Goal: Information Seeking & Learning: Learn about a topic

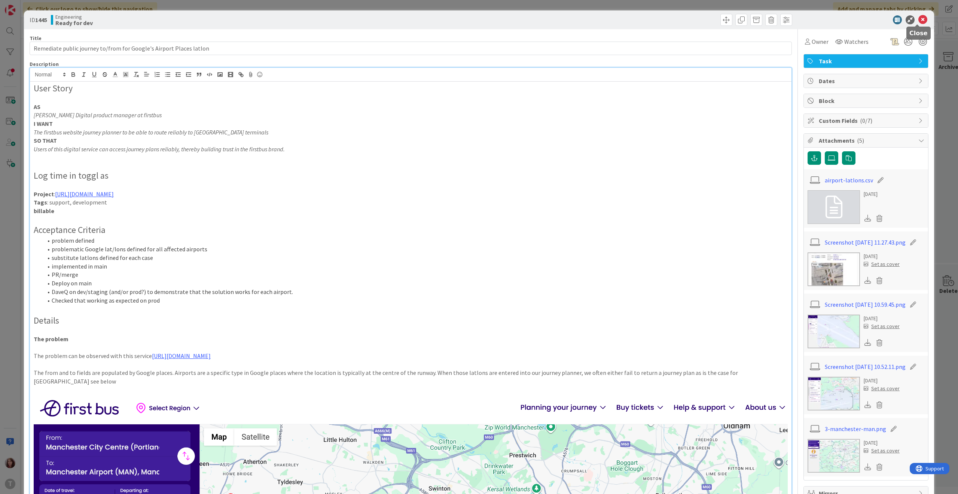
click at [919, 22] on icon at bounding box center [923, 19] width 9 height 9
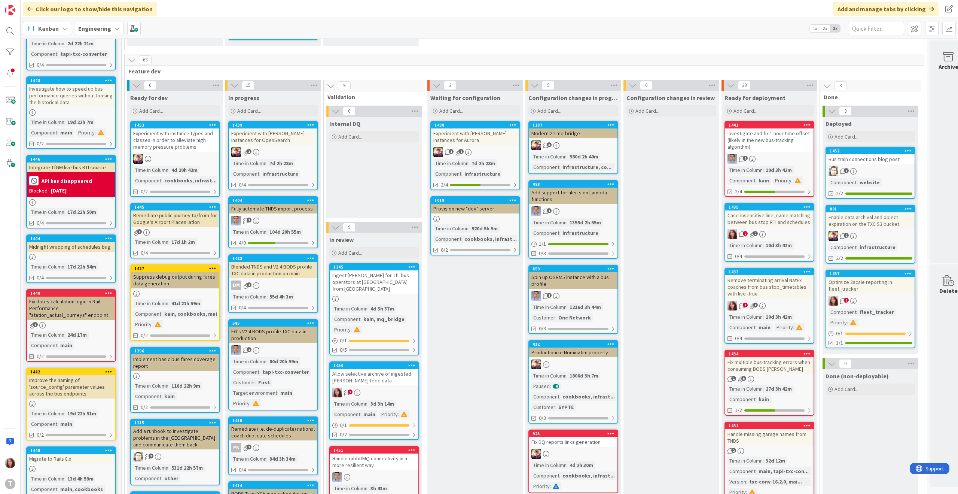
click at [374, 369] on div "Allow selective archive of ingested [PERSON_NAME] feed data" at bounding box center [374, 377] width 88 height 16
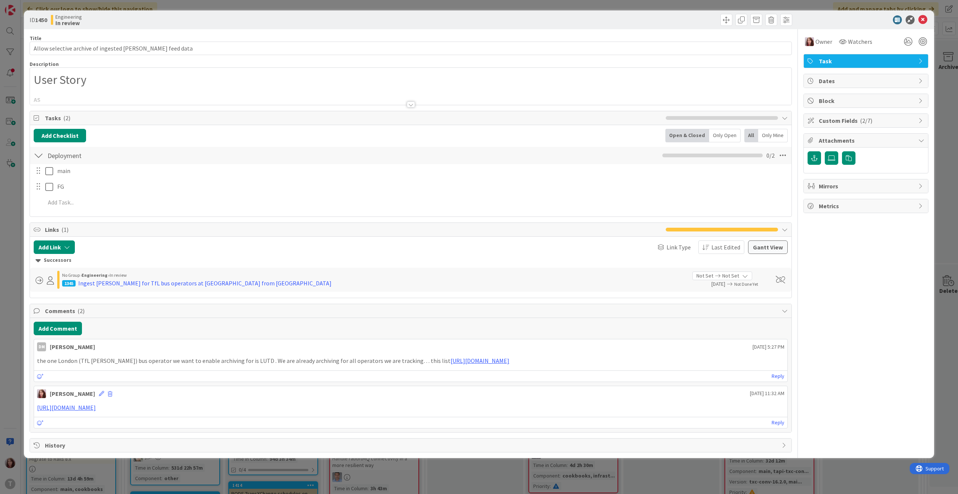
click at [408, 103] on div at bounding box center [411, 104] width 8 height 6
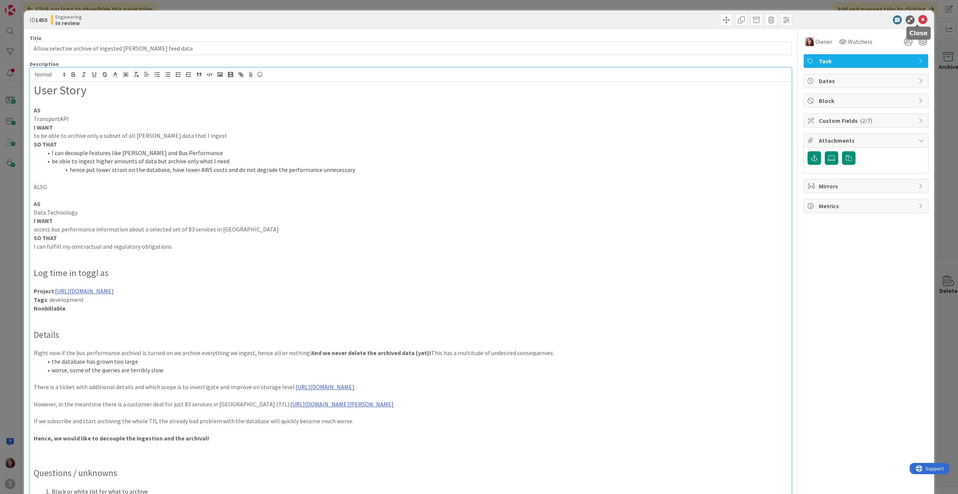
click at [919, 21] on icon at bounding box center [923, 19] width 9 height 9
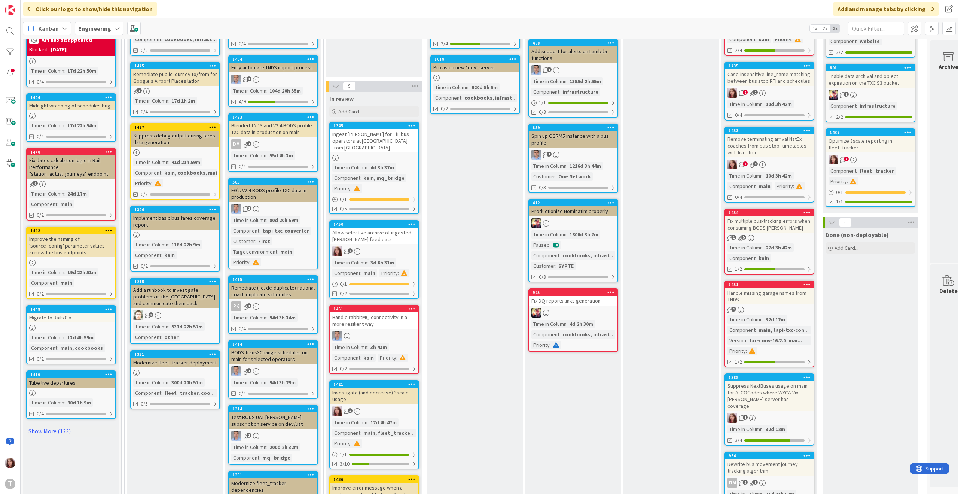
click at [370, 129] on div "Ingest [PERSON_NAME] for TfL bus operators at [GEOGRAPHIC_DATA] from [GEOGRAPHI…" at bounding box center [374, 140] width 88 height 23
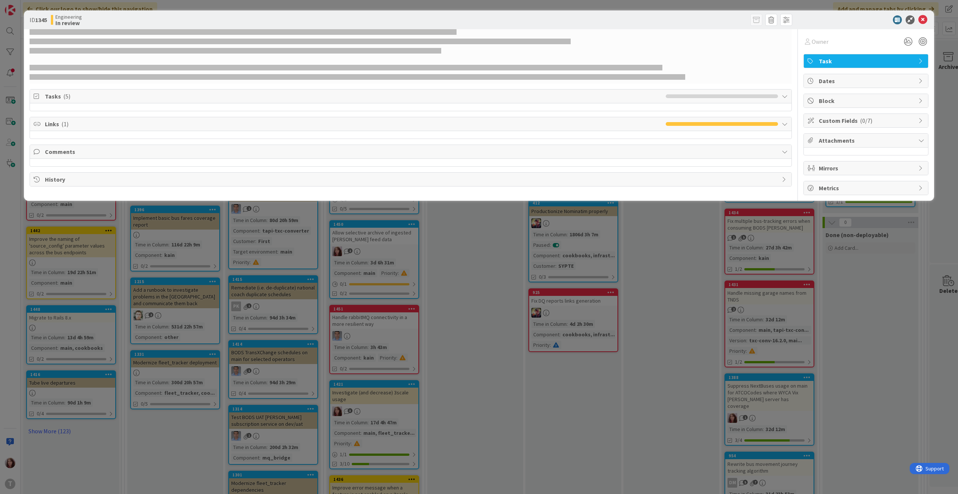
select select "xml"
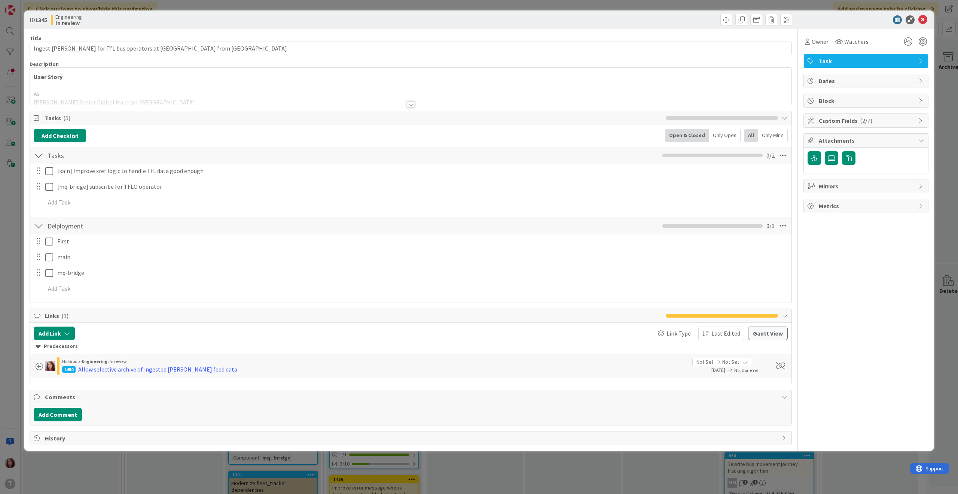
click at [411, 104] on div at bounding box center [411, 104] width 8 height 6
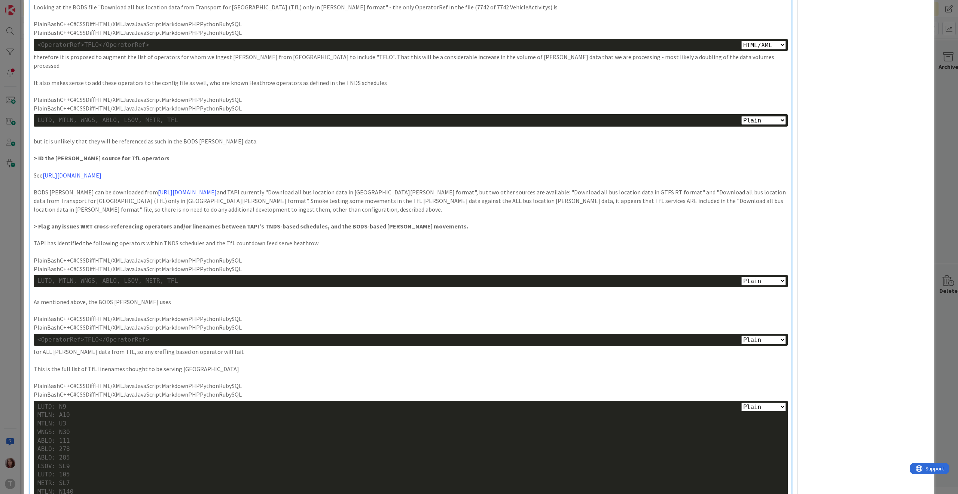
scroll to position [344, 0]
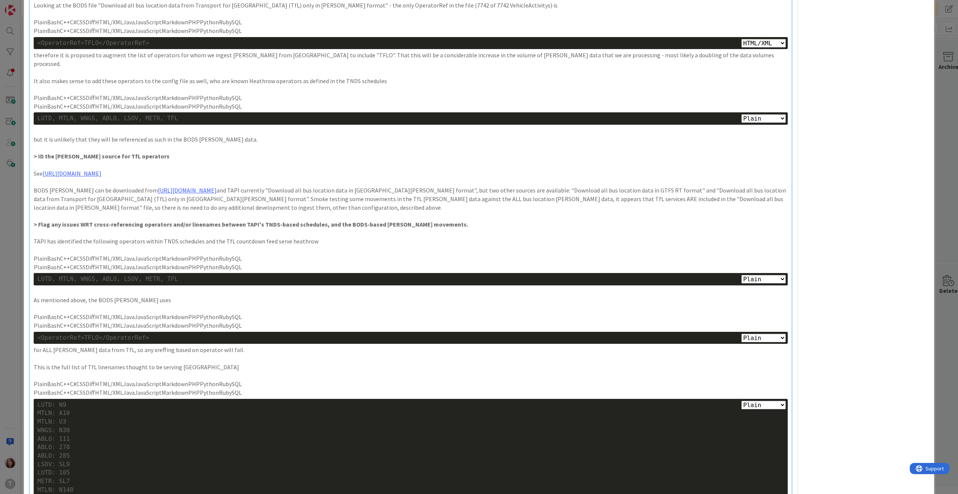
click at [274, 198] on p "BODS [PERSON_NAME] can be downloaded from [URL][DOMAIN_NAME] and TAPI currently…" at bounding box center [411, 198] width 754 height 25
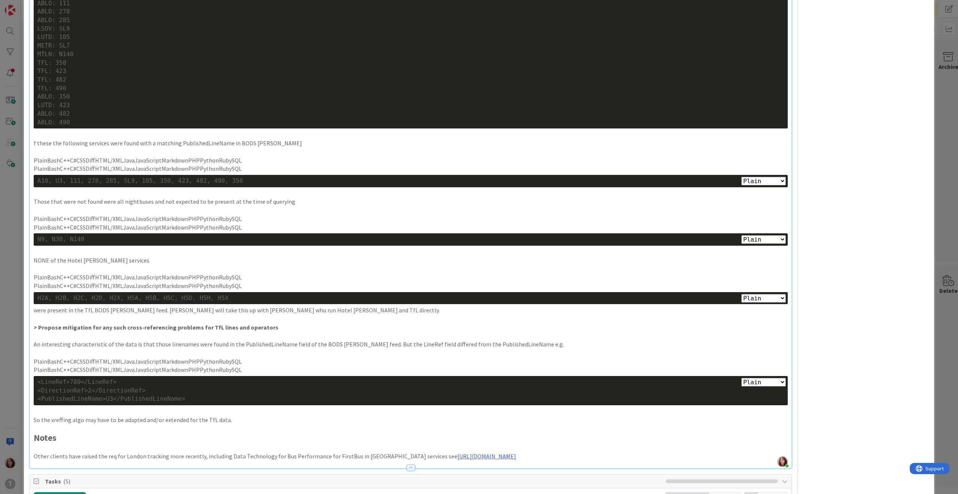
scroll to position [782, 0]
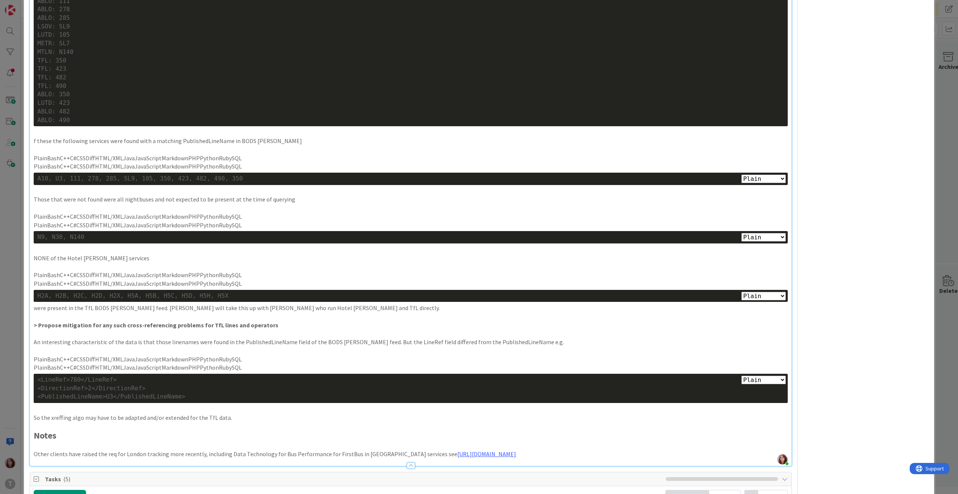
click at [280, 338] on p "An interesting characteristic of the data is that those linenames were found in…" at bounding box center [411, 342] width 754 height 9
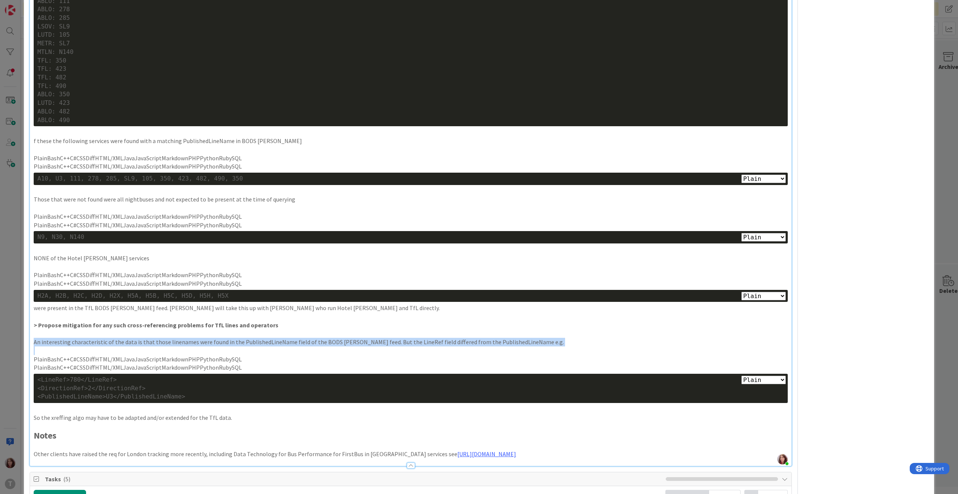
click at [280, 338] on p "An interesting characteristic of the data is that those linenames were found in…" at bounding box center [411, 342] width 754 height 9
copy p "An interesting characteristic of the data is that those linenames were found in…"
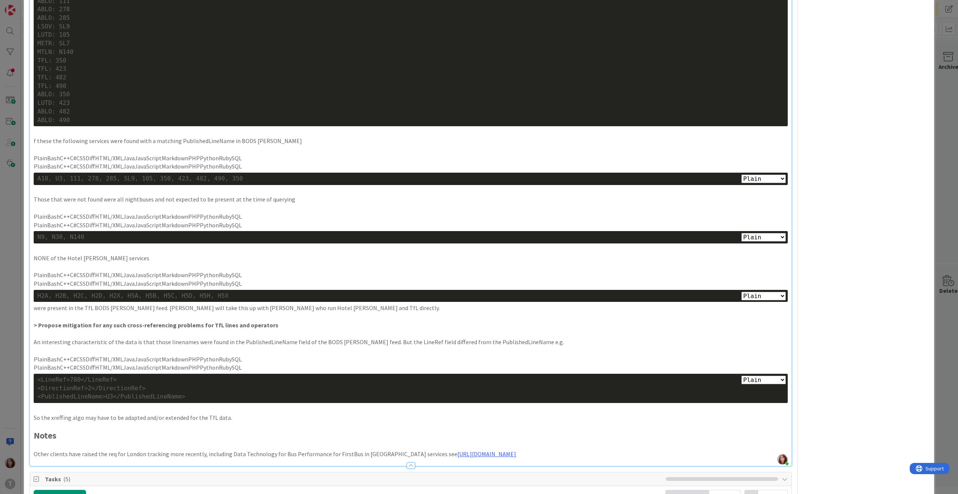
click at [188, 392] on div "<PublishedLineName>U3</PublishedLineName>" at bounding box center [410, 396] width 747 height 9
drag, startPoint x: 189, startPoint y: 387, endPoint x: 37, endPoint y: 371, distance: 152.8
click at [37, 374] on div "Plain Bash C++ C# CSS Diff HTML/XML Java JavaScript Markdown PHP Python Ruby SQ…" at bounding box center [411, 388] width 754 height 29
copy div "<LineRef>780</LineRef> <DirectionRef>2</DirectionRef> <PublishedLineName>U3</Pu…"
